Goal: Use online tool/utility: Use online tool/utility

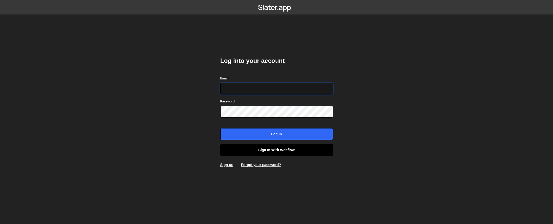
type input "contact@muratdesigns.com"
click at [277, 150] on link "Sign in with Webflow" at bounding box center [276, 150] width 112 height 12
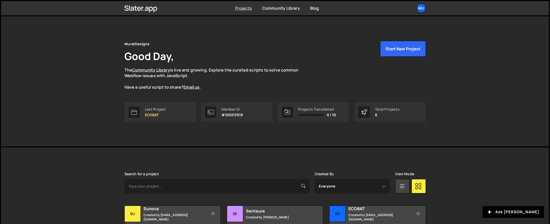
click at [245, 7] on link "Projects" at bounding box center [243, 8] width 17 height 6
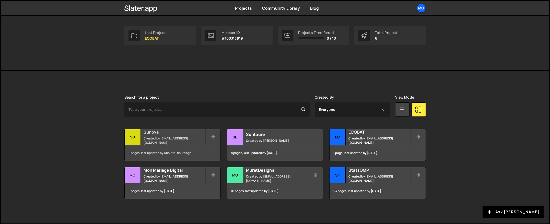
scroll to position [77, 0]
click at [249, 173] on h2 "MuratDesigns" at bounding box center [277, 170] width 62 height 6
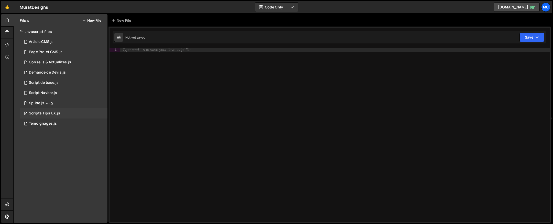
click at [47, 110] on div "1 Scripts Tips UX.js 0" at bounding box center [64, 113] width 88 height 10
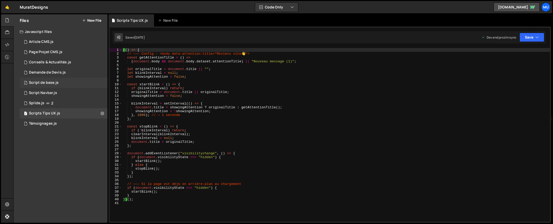
click at [50, 82] on div "Script de base.js" at bounding box center [44, 83] width 30 height 5
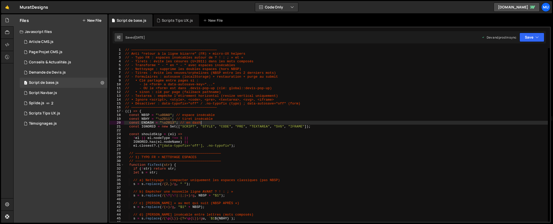
click at [247, 124] on div "// —————————————————————————————————————————— // Anti “retour à la ligne bizarr…" at bounding box center [335, 139] width 423 height 182
click at [210, 103] on div "// —————————————————————————————————————————— // Anti “retour à la ligne bizarr…" at bounding box center [335, 139] width 423 height 182
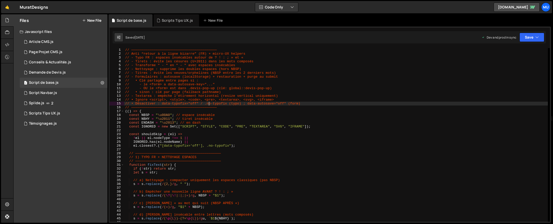
click at [193, 82] on div "// —————————————————————————————————————————— // Anti “retour à la ligne bizarr…" at bounding box center [335, 139] width 423 height 182
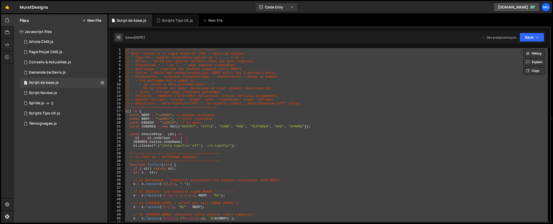
click at [362, 145] on div "// —————————————————————————————————————————— // Anti “retour à la ligne bizarr…" at bounding box center [335, 135] width 423 height 174
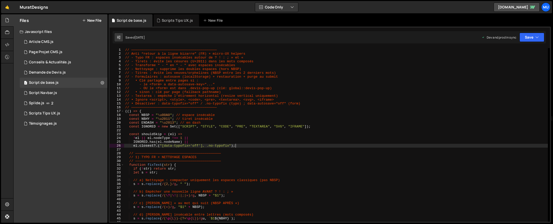
click at [321, 144] on div "// —————————————————————————————————————————— // Anti “retour à la ligne bizarr…" at bounding box center [335, 139] width 423 height 182
type textarea "})();"
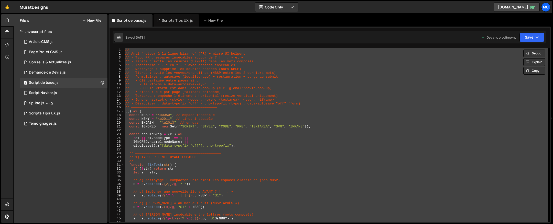
paste textarea
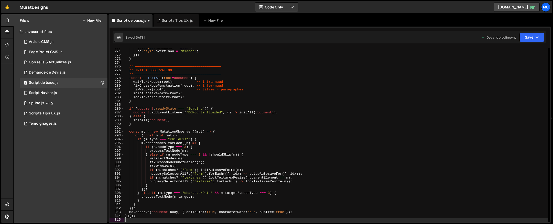
scroll to position [1034, 0]
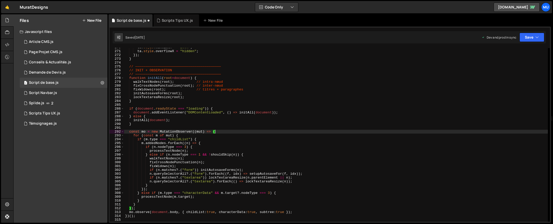
click at [344, 130] on div "ta . style . maxWidth = "100%" ; ta . style . overflowX = "hidden" ; }) ; } // …" at bounding box center [335, 137] width 423 height 182
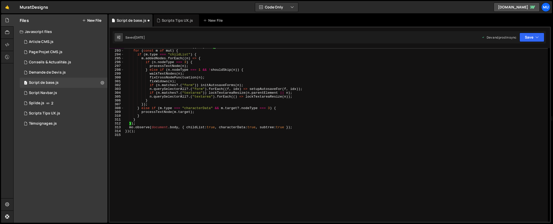
click at [288, 129] on div "const mo = new MutationObserver (( mut ) => { for ( const m of mut ) { if ( m .…" at bounding box center [335, 136] width 423 height 182
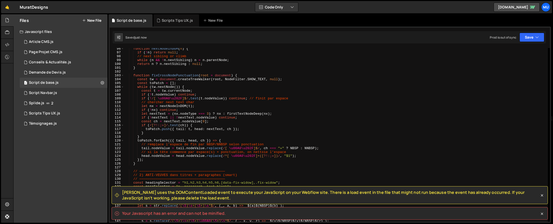
scroll to position [0, 0]
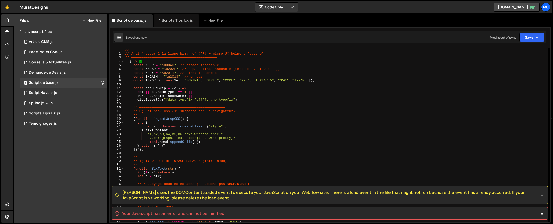
click at [283, 123] on div "// —————————————————————————————————————————— // Anti “retour à la ligne bizarr…" at bounding box center [335, 139] width 423 height 182
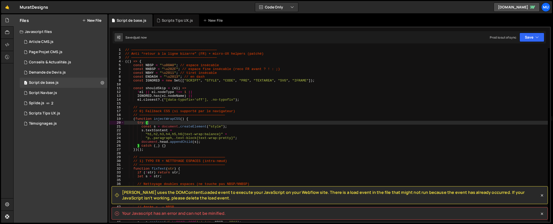
type textarea "})();"
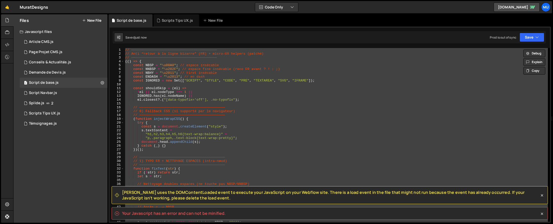
paste textarea
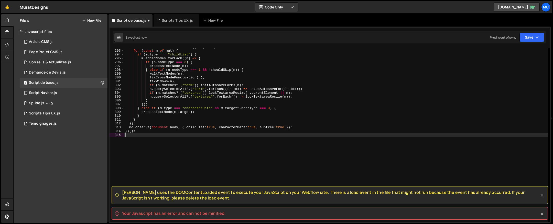
scroll to position [1119, 0]
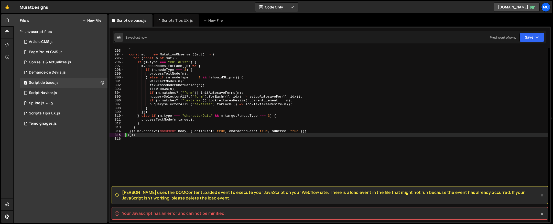
click at [302, 98] on div "} const mo = new MutationObserver (( mut ) => { for ( const m of mut ) { if ( m…" at bounding box center [335, 136] width 423 height 182
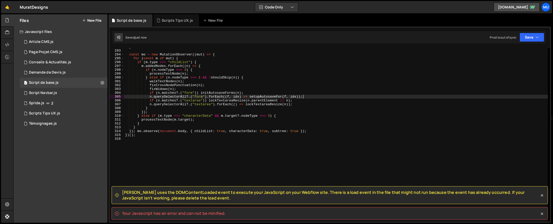
type textarea "})();"
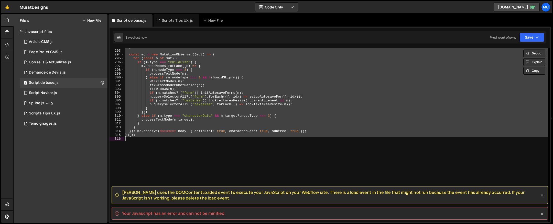
paste textarea
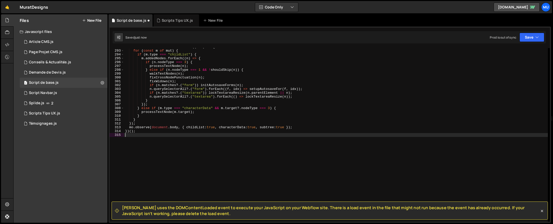
type textarea "})();"
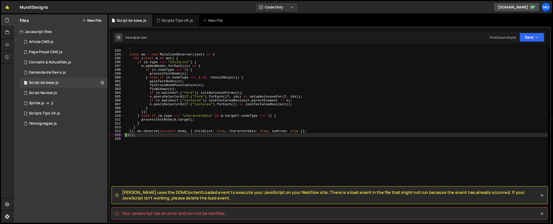
click at [166, 215] on spa "Your Javascript has an error and can not be minified." at bounding box center [174, 214] width 104 height 6
drag, startPoint x: 166, startPoint y: 215, endPoint x: 429, endPoint y: 199, distance: 262.8
click at [167, 215] on spa "Your Javascript has an error and can not be minified." at bounding box center [174, 214] width 104 height 6
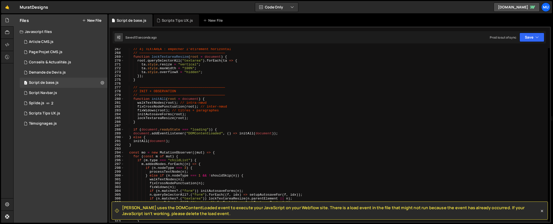
scroll to position [1021, 0]
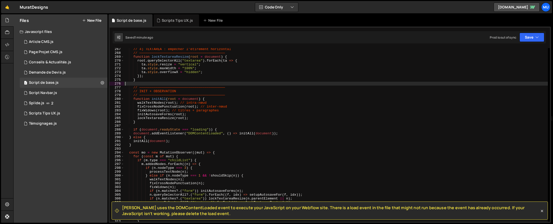
click at [184, 83] on div "// 4) TEXTAREA : empêcher l’étirement horizontal // ———————————————————————————…" at bounding box center [335, 138] width 423 height 182
type textarea "})();"
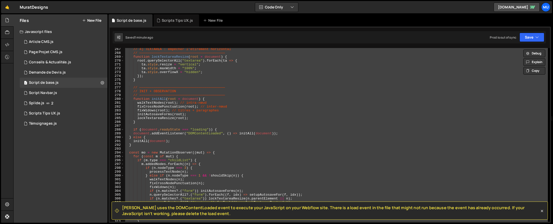
paste textarea
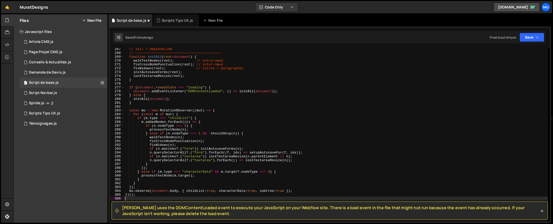
type textarea "mo.observe(document.body, { childList: true, characterData: true, subtree: true…"
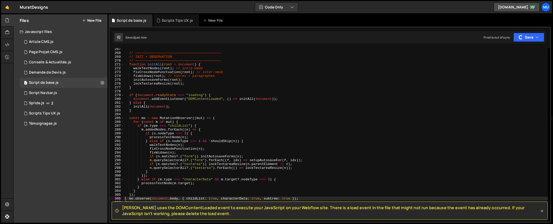
click at [540, 210] on icon at bounding box center [541, 211] width 5 height 5
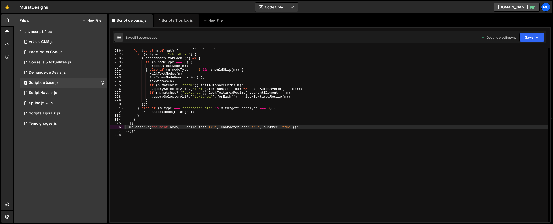
scroll to position [1080, 0]
